Goal: Task Accomplishment & Management: Use online tool/utility

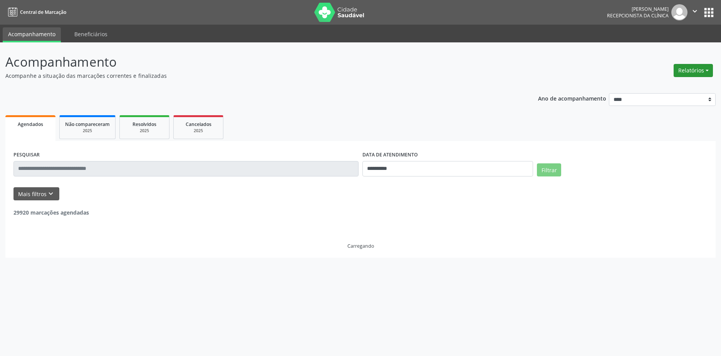
click at [686, 68] on button "Relatórios" at bounding box center [693, 70] width 39 height 13
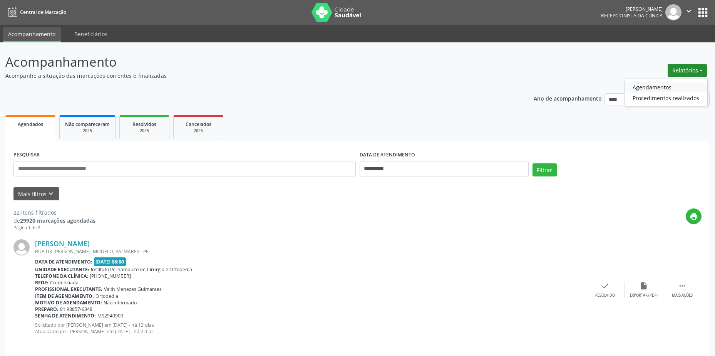
click at [672, 87] on link "Agendamentos" at bounding box center [666, 87] width 83 height 11
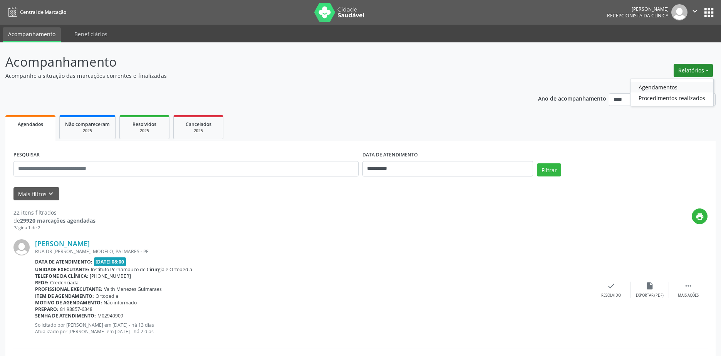
select select "*"
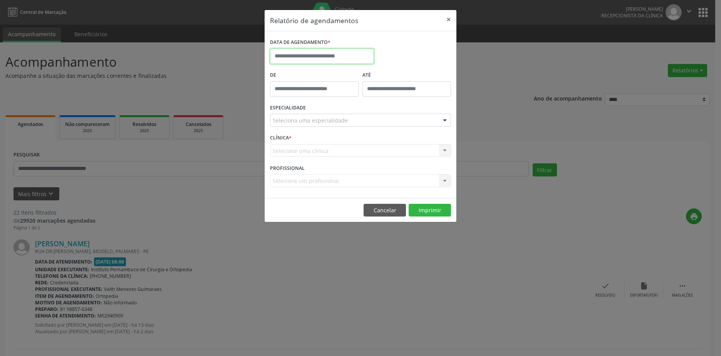
click at [343, 58] on input "text" at bounding box center [322, 56] width 104 height 15
click at [348, 99] on span "2" at bounding box center [346, 96] width 15 height 15
type input "**********"
click at [349, 119] on div "Seleciona uma especialidade" at bounding box center [360, 120] width 181 height 13
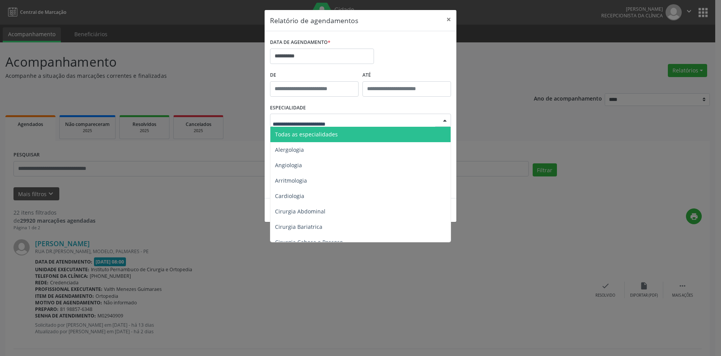
click at [340, 137] on span "Todas as especialidades" at bounding box center [360, 134] width 181 height 15
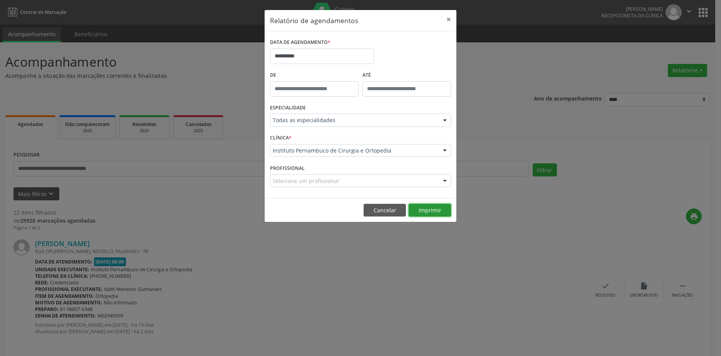
click at [432, 214] on button "Imprimir" at bounding box center [430, 210] width 42 height 13
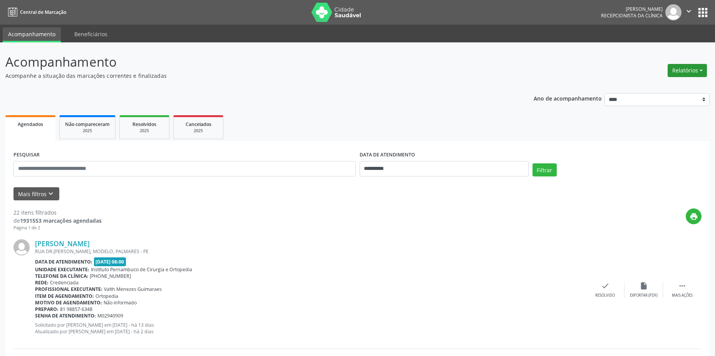
click at [691, 73] on button "Relatórios" at bounding box center [687, 70] width 39 height 13
click at [657, 87] on link "Agendamentos" at bounding box center [666, 87] width 83 height 11
select select "*"
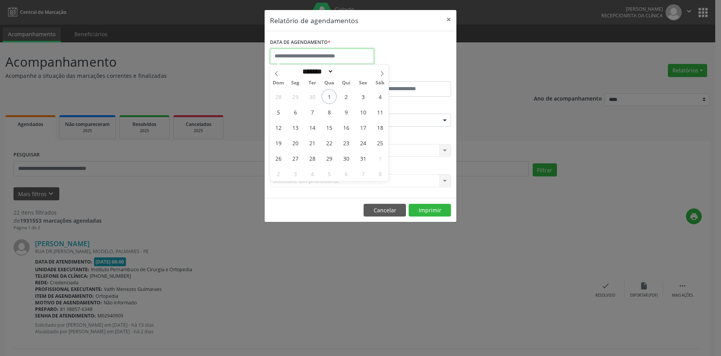
click at [305, 58] on input "text" at bounding box center [322, 56] width 104 height 15
click at [332, 95] on span "1" at bounding box center [329, 96] width 15 height 15
type input "**********"
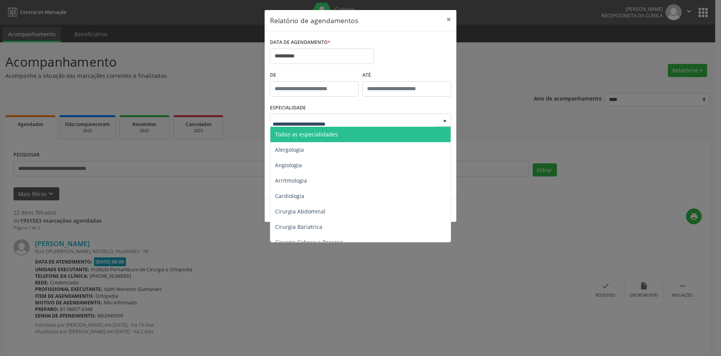
click at [315, 130] on span "Todas as especialidades" at bounding box center [360, 134] width 181 height 15
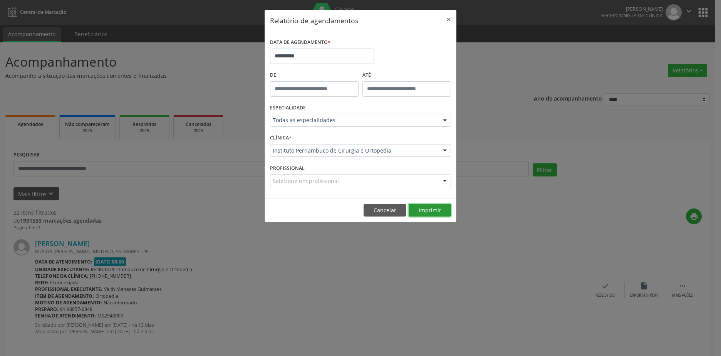
click at [427, 212] on button "Imprimir" at bounding box center [430, 210] width 42 height 13
